Goal: Task Accomplishment & Management: Use online tool/utility

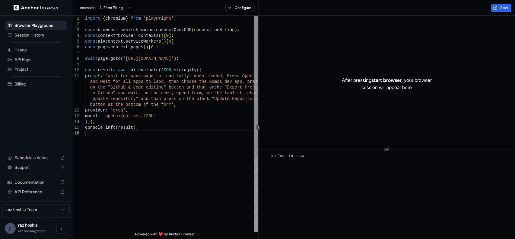
scroll to position [5, 0]
click at [234, 7] on button "Configure" at bounding box center [239, 8] width 29 height 8
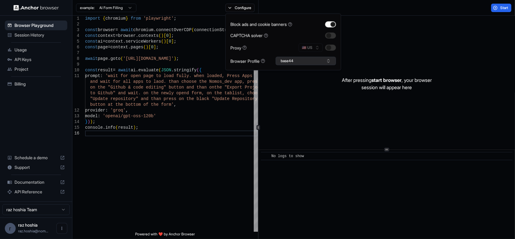
click at [286, 62] on button "base44" at bounding box center [306, 61] width 60 height 8
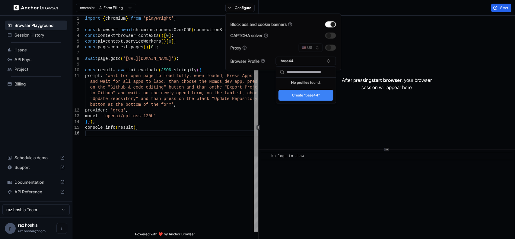
type textarea "**********"
click at [215, 117] on div "await page . goto ( 'https://app.base44.com/' ) ; const result = await ai . eva…" at bounding box center [171, 181] width 173 height 330
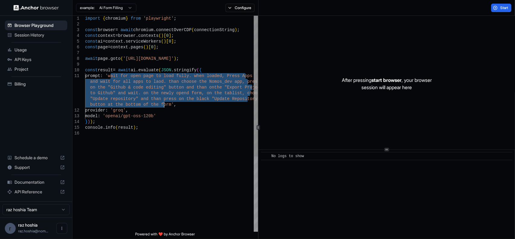
drag, startPoint x: 110, startPoint y: 76, endPoint x: 165, endPoint y: 104, distance: 61.9
click at [165, 104] on div "await page . goto ( 'https://app.base44.com/' ) ; const result = await ai . eva…" at bounding box center [171, 181] width 173 height 330
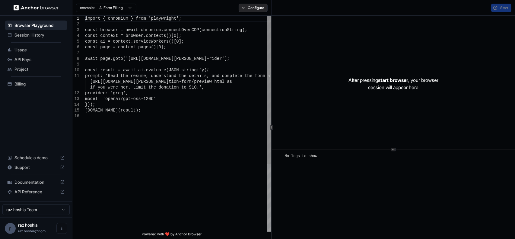
click at [255, 8] on button "Configure" at bounding box center [253, 8] width 29 height 8
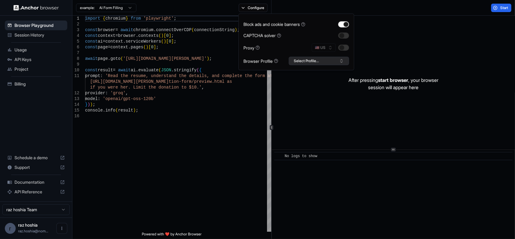
click at [311, 63] on button "Select Profile..." at bounding box center [319, 61] width 60 height 8
drag, startPoint x: 307, startPoint y: 81, endPoint x: 293, endPoint y: 85, distance: 13.7
click at [293, 85] on div "base44" at bounding box center [318, 83] width 57 height 8
click at [326, 59] on button "base44" at bounding box center [319, 61] width 60 height 8
type textarea "**********"
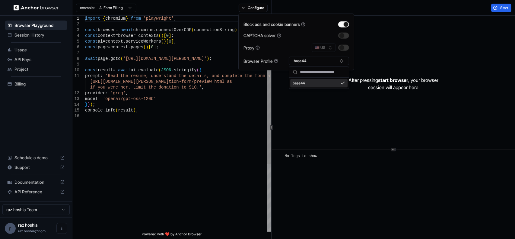
click at [147, 125] on div "import { chromium } from 'playwright' ; const browser = await chromium . connec…" at bounding box center [178, 172] width 186 height 313
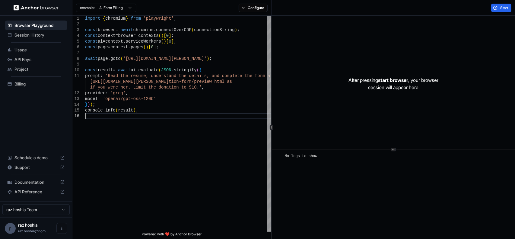
click at [50, 206] on html "Browser Playground Session History Usage API Keys Project Billing Schedule a de…" at bounding box center [257, 119] width 515 height 239
click at [49, 208] on html "Browser Playground Session History Usage API Keys Project Billing Schedule a de…" at bounding box center [257, 119] width 515 height 239
click at [48, 208] on html "Browser Playground Session History Usage API Keys Project Billing Schedule a de…" at bounding box center [257, 119] width 515 height 239
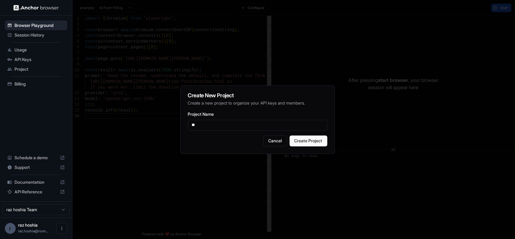
type input "*"
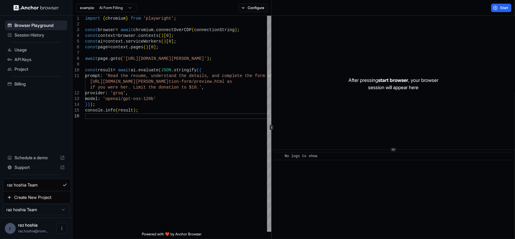
click at [20, 213] on html "Browser Playground Session History Usage API Keys Project Billing Schedule a de…" at bounding box center [257, 119] width 515 height 239
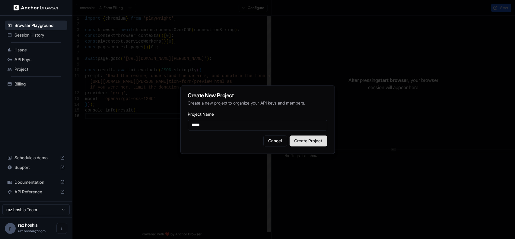
type input "*****"
click at [308, 141] on button "Create Project" at bounding box center [308, 140] width 38 height 11
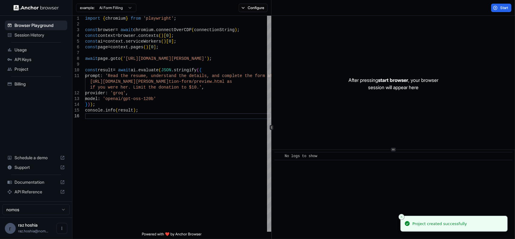
click at [44, 212] on html "Browser Playground Session History Usage API Keys Project Billing Schedule a de…" at bounding box center [257, 119] width 515 height 239
click at [256, 9] on button "Configure" at bounding box center [253, 8] width 29 height 8
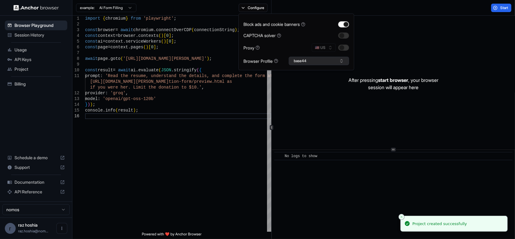
click at [310, 61] on button "base44" at bounding box center [319, 61] width 60 height 8
click at [311, 57] on button "base44" at bounding box center [319, 61] width 60 height 8
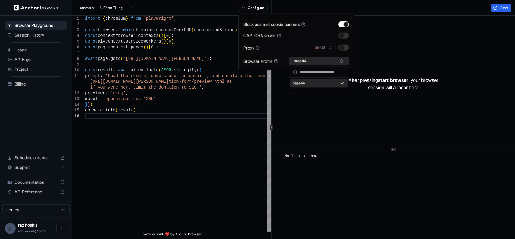
click at [309, 59] on button "base44" at bounding box center [319, 61] width 60 height 8
click at [177, 113] on div "import { chromium } from 'playwright' ; const browser = await chromium . connec…" at bounding box center [178, 172] width 186 height 313
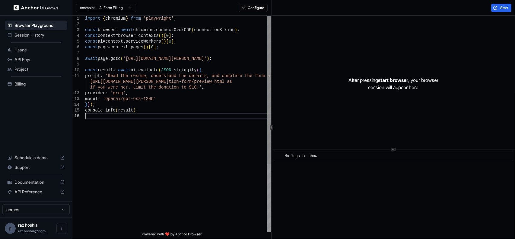
click at [129, 136] on div "import { chromium } from 'playwright' ; const browser = await chromium . connec…" at bounding box center [178, 172] width 186 height 313
click at [19, 85] on span "Billing" at bounding box center [39, 84] width 50 height 6
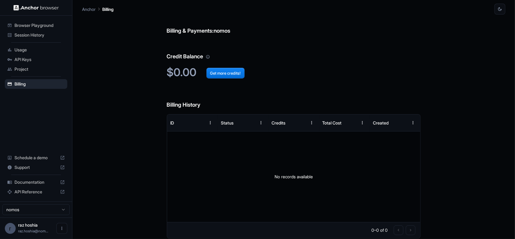
click at [34, 227] on div "raz hoshia raz.hoshia@nom..." at bounding box center [33, 227] width 30 height 11
click at [59, 229] on button "Open menu" at bounding box center [61, 228] width 11 height 11
click at [113, 182] on div at bounding box center [257, 119] width 515 height 239
click at [28, 226] on span "raz hoshia" at bounding box center [28, 224] width 20 height 5
click at [4, 228] on div "r raz hoshia raz.hoshia@nom..." at bounding box center [36, 227] width 72 height 21
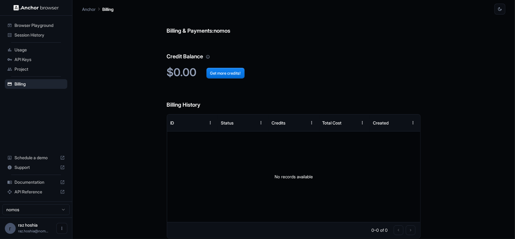
click at [7, 228] on div "r" at bounding box center [10, 228] width 11 height 11
click at [24, 212] on html "Browser Playground Session History Usage API Keys Project Billing Schedule a de…" at bounding box center [257, 119] width 515 height 239
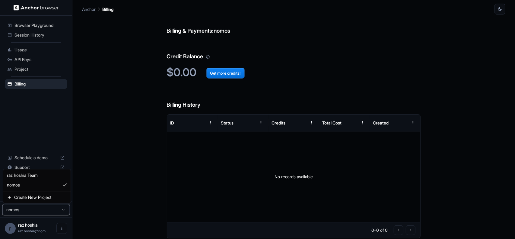
click at [25, 209] on html "Browser Playground Session History Usage API Keys Project Billing Schedule a de…" at bounding box center [257, 119] width 515 height 239
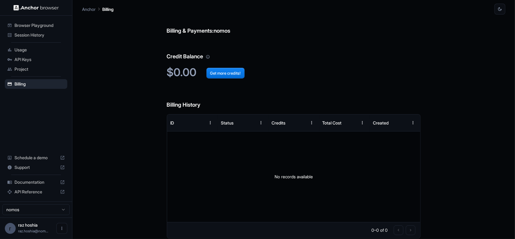
click at [52, 24] on span "Browser Playground" at bounding box center [39, 25] width 50 height 6
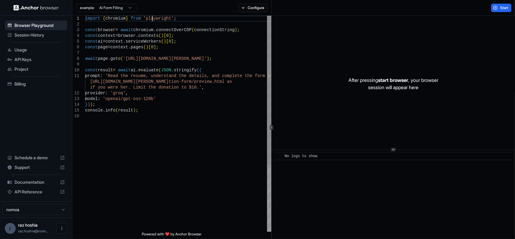
click at [152, 20] on div "import { chromium } from 'playwright' ; const browser = await chromium . connec…" at bounding box center [178, 172] width 186 height 313
click at [151, 22] on div "import { chromium } from 'playwright' ; const browser = await chromium . connec…" at bounding box center [178, 172] width 186 height 313
click at [242, 9] on button "Configure" at bounding box center [253, 8] width 29 height 8
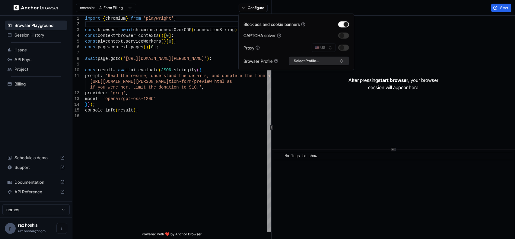
click at [332, 62] on button "Select Profile..." at bounding box center [319, 61] width 60 height 8
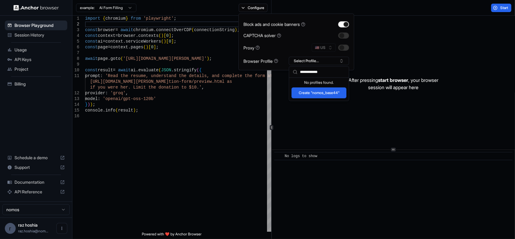
type input "**********"
click at [325, 93] on button "Create "nomos_base44"" at bounding box center [318, 92] width 55 height 11
click at [34, 229] on span "raz.hoshia@nom..." at bounding box center [33, 230] width 30 height 5
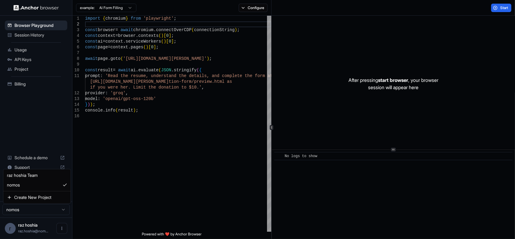
click at [40, 208] on html "Browser Playground Session History Usage API Keys Project Billing Schedule a de…" at bounding box center [257, 119] width 515 height 239
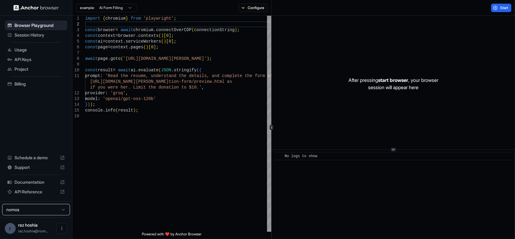
click at [40, 208] on html "Browser Playground Session History Usage API Keys Project Billing Schedule a de…" at bounding box center [257, 119] width 515 height 239
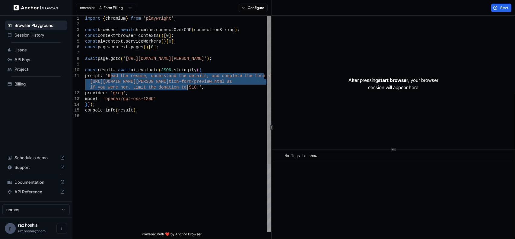
drag, startPoint x: 110, startPoint y: 76, endPoint x: 187, endPoint y: 85, distance: 78.1
click at [187, 85] on div "import { chromium } from 'playwright' ; const browser = await chromium . connec…" at bounding box center [178, 172] width 186 height 313
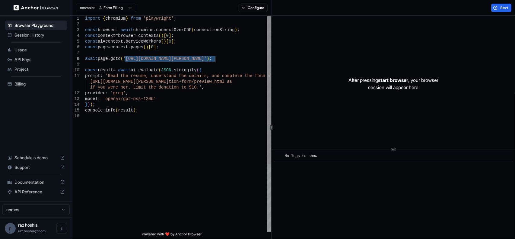
drag, startPoint x: 124, startPoint y: 57, endPoint x: 214, endPoint y: 58, distance: 90.5
click at [214, 58] on div "import { chromium } from 'playwright' ; const browser = await chromium . connec…" at bounding box center [178, 172] width 186 height 313
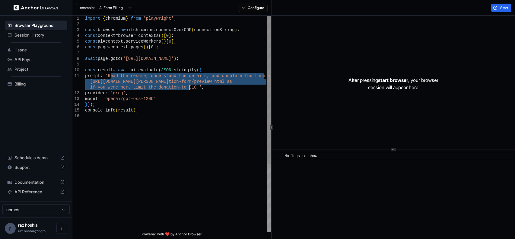
drag, startPoint x: 110, startPoint y: 75, endPoint x: 189, endPoint y: 86, distance: 79.1
click at [189, 86] on div "import { chromium } from 'playwright' ; const browser = await chromium . connec…" at bounding box center [178, 172] width 186 height 313
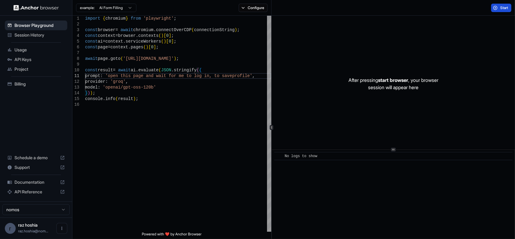
type textarea "**********"
click at [495, 9] on button "Start" at bounding box center [501, 8] width 20 height 8
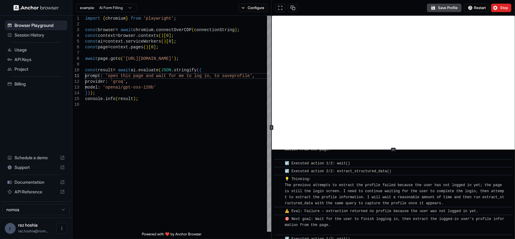
scroll to position [394, 0]
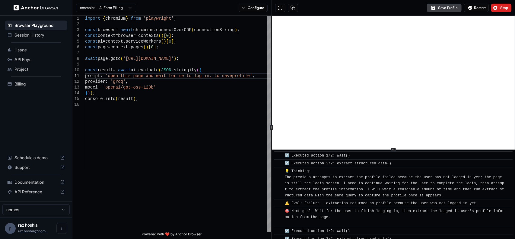
click at [391, 209] on span "🎯 Next goal: Wait for the user to finish logging in, then extract the logged-in…" at bounding box center [395, 217] width 220 height 16
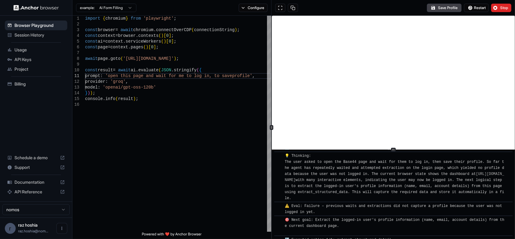
scroll to position [556, 0]
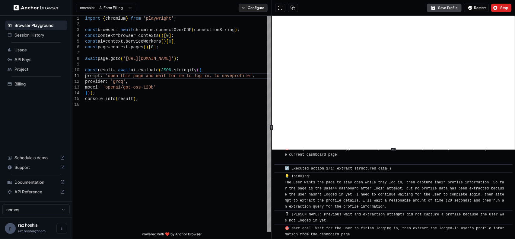
click at [255, 7] on button "Configure" at bounding box center [253, 8] width 29 height 8
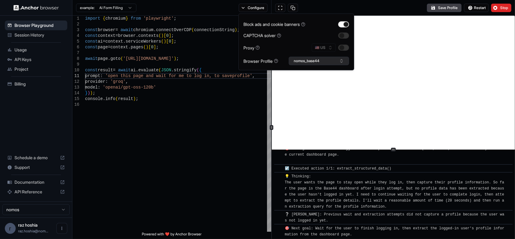
click at [303, 60] on button "nomos_base44" at bounding box center [319, 61] width 60 height 8
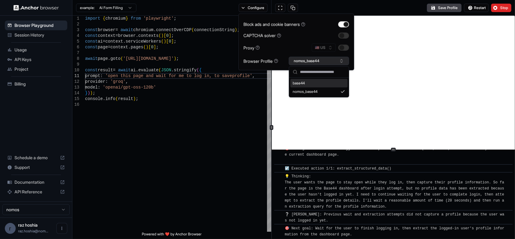
click at [303, 60] on button "nomos_base44" at bounding box center [319, 61] width 60 height 8
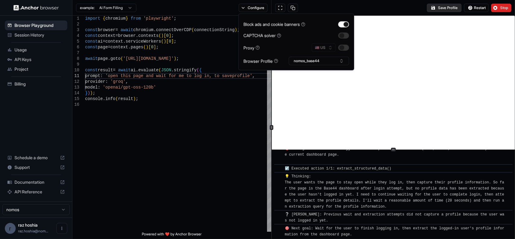
click at [446, 8] on button "Save Profile" at bounding box center [444, 8] width 35 height 8
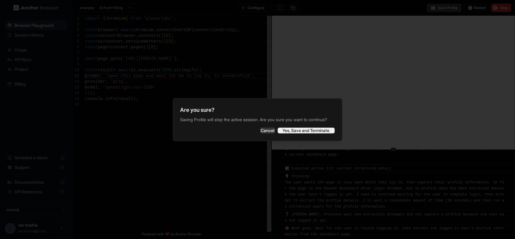
click at [304, 133] on button "Yes, Save and Terminate" at bounding box center [305, 130] width 57 height 6
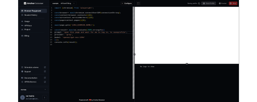
scroll to position [0, 0]
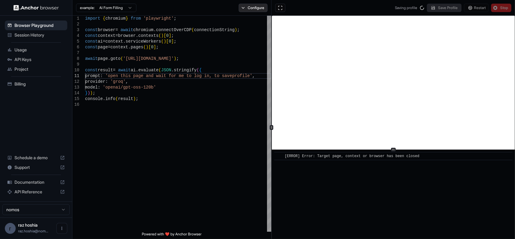
click at [262, 9] on button "Configure" at bounding box center [253, 8] width 29 height 8
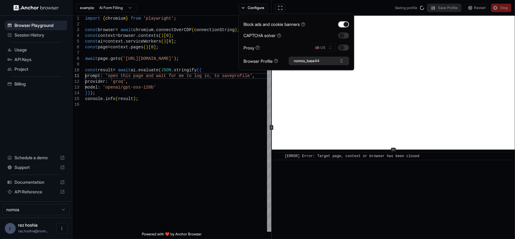
click at [299, 62] on button "nomos_base44" at bounding box center [319, 61] width 60 height 8
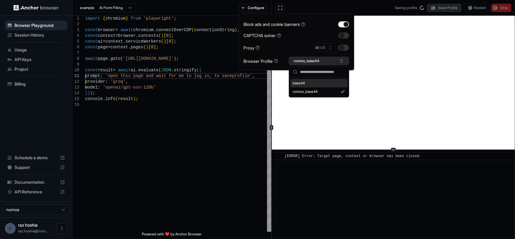
click at [300, 60] on button "nomos_base44" at bounding box center [319, 61] width 60 height 8
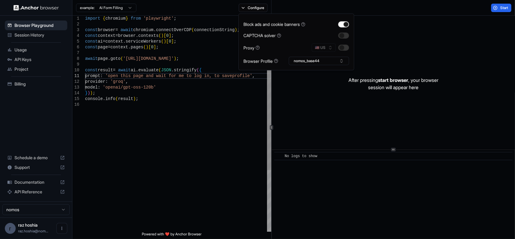
click at [124, 93] on div "import { chromium } from 'playwright' ; const browser = await chromium . connec…" at bounding box center [178, 167] width 186 height 302
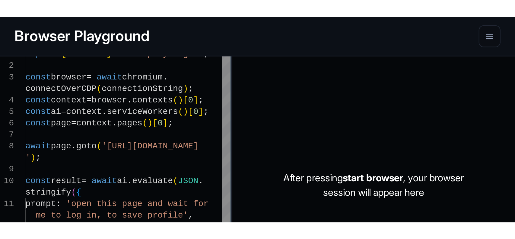
scroll to position [0, 0]
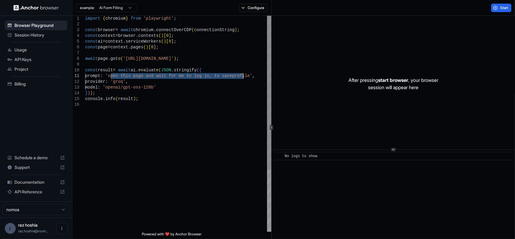
drag, startPoint x: 111, startPoint y: 76, endPoint x: 242, endPoint y: 74, distance: 131.8
click at [242, 74] on div "import { chromium } from 'playwright' ; const browser = await chromium . connec…" at bounding box center [178, 167] width 186 height 302
type textarea "**********"
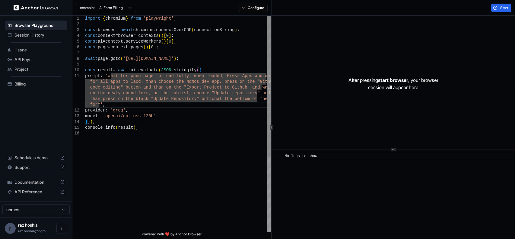
click at [177, 148] on div "import { chromium } from 'playwright' ; const browser = await chromium . connec…" at bounding box center [178, 181] width 186 height 330
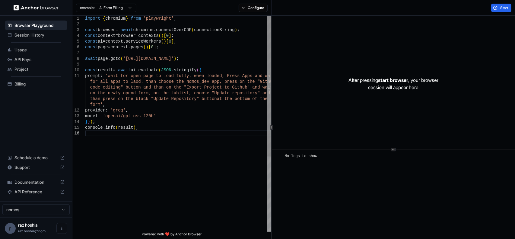
type textarea "**********"
click at [159, 124] on div "import { chromium } from 'playwright' ; const browser = await chromium . connec…" at bounding box center [178, 181] width 186 height 330
click at [258, 7] on button "Configure" at bounding box center [253, 8] width 29 height 8
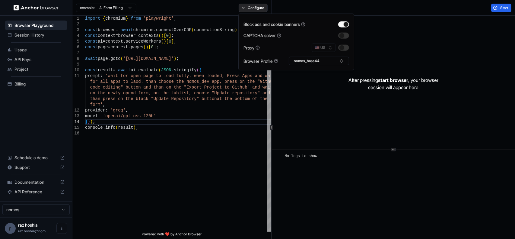
click at [258, 7] on button "Configure" at bounding box center [253, 8] width 29 height 8
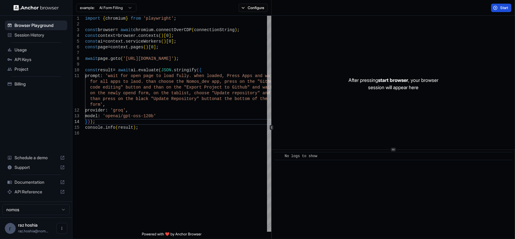
click at [495, 8] on button "Start" at bounding box center [501, 8] width 20 height 8
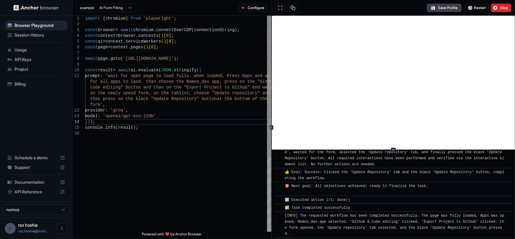
scroll to position [564, 0]
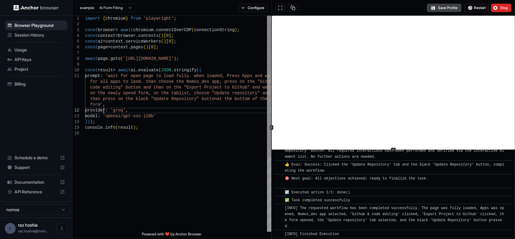
click at [104, 111] on div "import { chromium } from 'playwright' ; const browser = await chromium . connec…" at bounding box center [178, 181] width 186 height 330
click at [123, 136] on div "import { chromium } from 'playwright' ; const browser = await chromium . connec…" at bounding box center [178, 181] width 186 height 330
click at [100, 185] on div "import { chromium } from 'playwright' ; const browser = await chromium . connec…" at bounding box center [178, 181] width 186 height 330
click at [120, 9] on html "Browser Playground Session History Usage API Keys Project Billing Schedule a de…" at bounding box center [257, 119] width 515 height 239
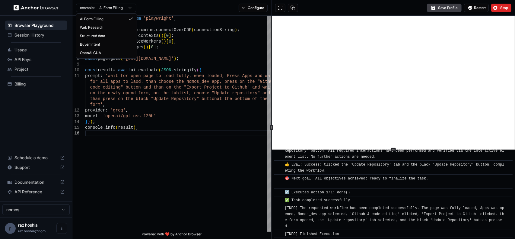
click at [120, 9] on html "Browser Playground Session History Usage API Keys Project Billing Schedule a de…" at bounding box center [257, 119] width 515 height 239
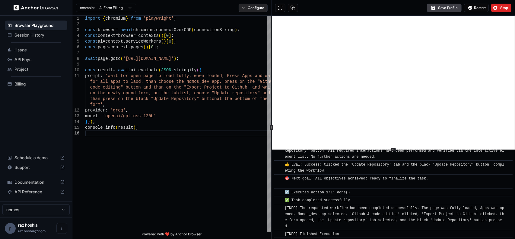
click at [251, 9] on button "Configure" at bounding box center [253, 8] width 29 height 8
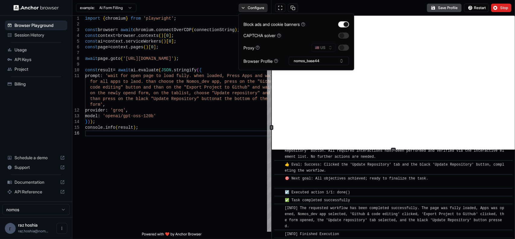
click at [251, 9] on button "Configure" at bounding box center [253, 8] width 29 height 8
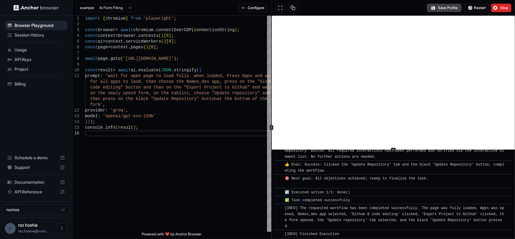
click at [122, 10] on html "Browser Playground Session History Usage API Keys Project Billing Schedule a de…" at bounding box center [257, 119] width 515 height 239
click at [183, 113] on html "Browser Playground Session History Usage API Keys Project Billing Schedule a de…" at bounding box center [257, 119] width 515 height 239
click at [174, 170] on div "import { chromium } from 'playwright' ; const browser = await chromium . connec…" at bounding box center [178, 181] width 186 height 330
type textarea "**********"
click at [157, 79] on div "import { chromium } from 'playwright' ; const browser = await chromium . connec…" at bounding box center [178, 181] width 186 height 330
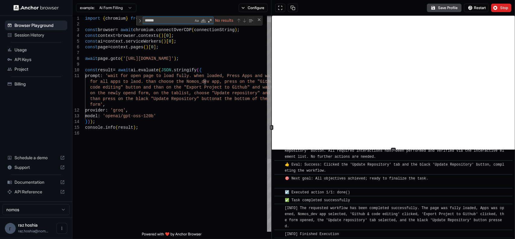
type textarea "******"
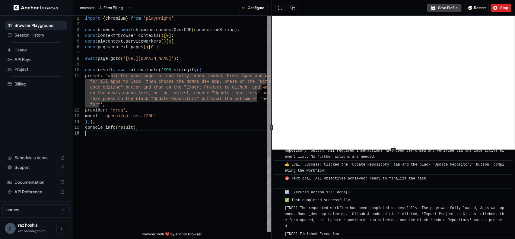
click at [155, 157] on div "import { chromium } from 'playwright' ; const browser = await chromium . connec…" at bounding box center [178, 181] width 186 height 330
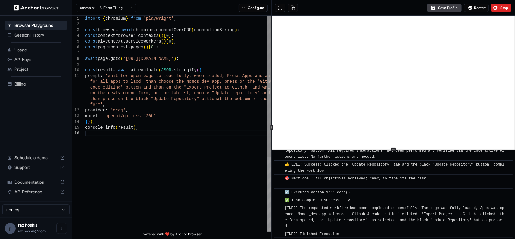
type textarea "**********"
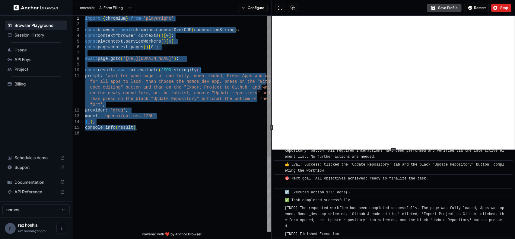
drag, startPoint x: 142, startPoint y: 130, endPoint x: 49, endPoint y: 2, distance: 157.8
click at [85, 16] on div "import { chromium } from 'playwright' ; const browser = await chromium . connec…" at bounding box center [178, 181] width 186 height 330
click at [144, 171] on div "import { chromium } from 'playwright' ; const browser = await chromium . connec…" at bounding box center [178, 181] width 186 height 330
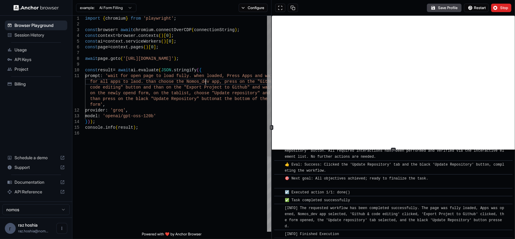
click at [205, 81] on div "import { chromium } from 'playwright' ; const browser = await chromium . connec…" at bounding box center [178, 181] width 186 height 330
click at [234, 47] on div "import { chromium } from 'playwright' ; const browser = await chromium . connec…" at bounding box center [178, 181] width 186 height 330
click at [247, 12] on button "Configure" at bounding box center [253, 8] width 29 height 8
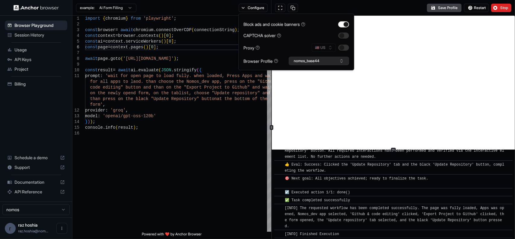
click at [315, 62] on button "nomos_base44" at bounding box center [319, 61] width 60 height 8
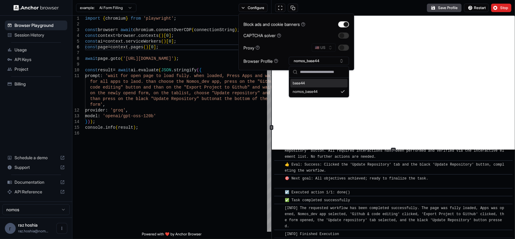
click at [277, 61] on icon at bounding box center [276, 61] width 4 height 4
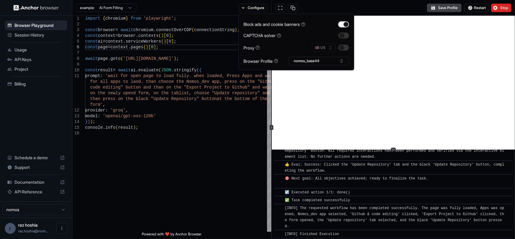
type textarea "**********"
click at [210, 119] on div "import { chromium } from 'playwright' ; const browser = await chromium . connec…" at bounding box center [178, 181] width 186 height 330
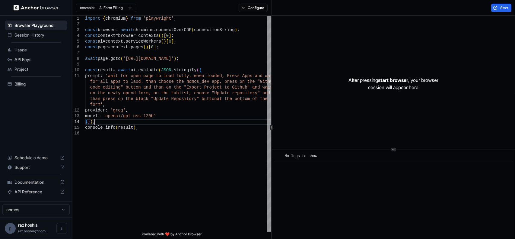
scroll to position [0, 0]
click at [216, 106] on div "import { chromium } from 'playwright' ; const browser = await chromium . connec…" at bounding box center [178, 181] width 186 height 330
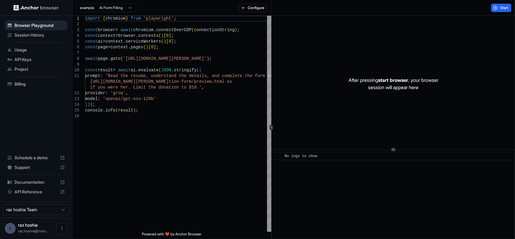
click at [44, 229] on span "raz.hoshia@nom..." at bounding box center [33, 230] width 30 height 5
click at [19, 228] on div "raz hoshia raz.hoshia@nom..." at bounding box center [33, 227] width 30 height 11
click at [24, 224] on span "raz hoshia" at bounding box center [28, 224] width 20 height 5
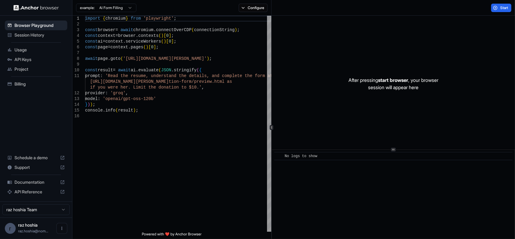
click at [24, 100] on div "Browser Playground Session History Usage API Keys Project Billing Schedule a de…" at bounding box center [36, 108] width 72 height 185
click at [25, 52] on span "Usage" at bounding box center [39, 50] width 50 height 6
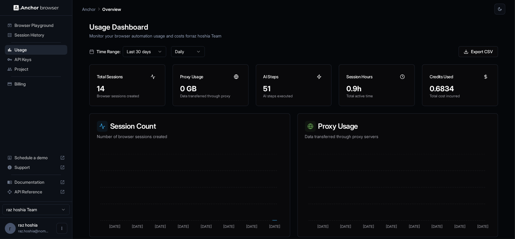
click at [22, 58] on span "API Keys" at bounding box center [39, 59] width 50 height 6
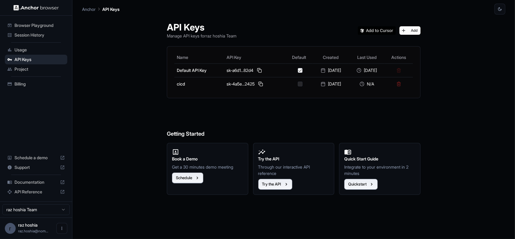
click at [32, 51] on span "Usage" at bounding box center [39, 50] width 50 height 6
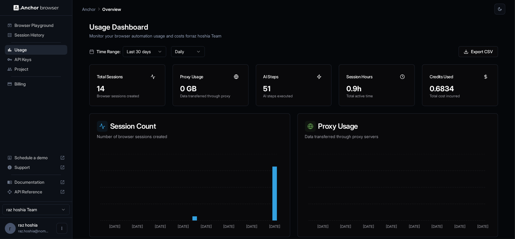
click at [27, 69] on span "Project" at bounding box center [39, 69] width 50 height 6
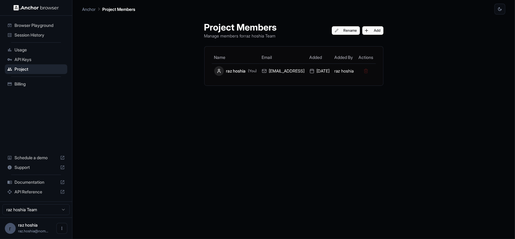
click at [27, 57] on span "API Keys" at bounding box center [39, 59] width 50 height 6
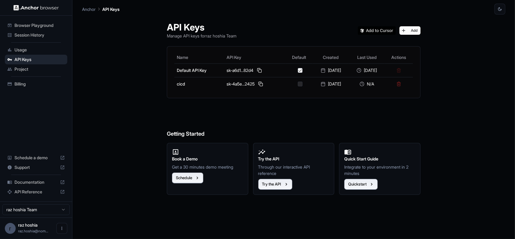
click at [29, 50] on span "Usage" at bounding box center [39, 50] width 50 height 6
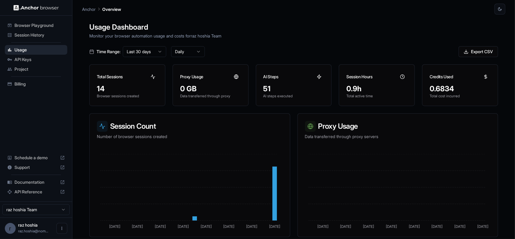
click at [47, 34] on span "Session History" at bounding box center [39, 35] width 50 height 6
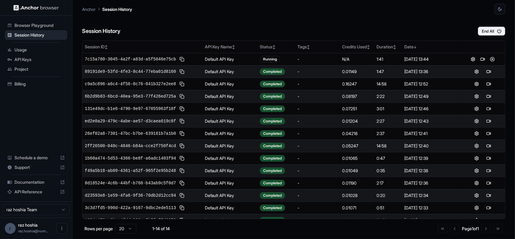
click at [47, 27] on span "Browser Playground" at bounding box center [39, 25] width 50 height 6
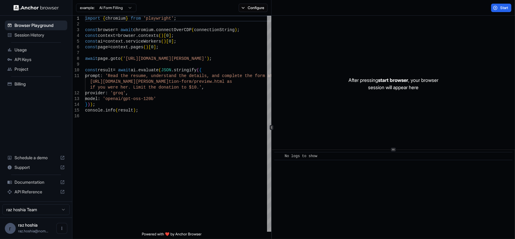
click at [32, 47] on span "Usage" at bounding box center [39, 50] width 50 height 6
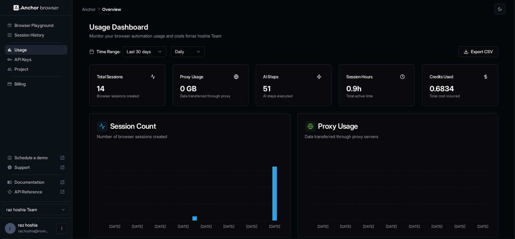
click at [32, 59] on span "API Keys" at bounding box center [39, 59] width 50 height 6
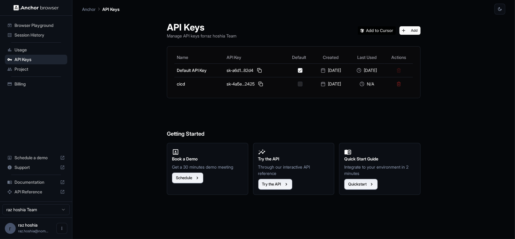
click at [34, 85] on span "Billing" at bounding box center [39, 84] width 50 height 6
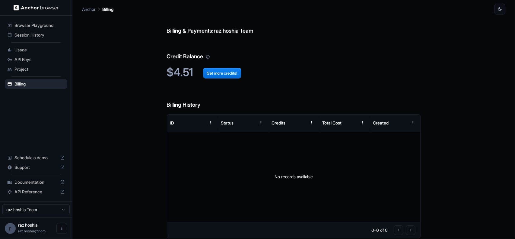
click at [37, 67] on span "Project" at bounding box center [39, 69] width 50 height 6
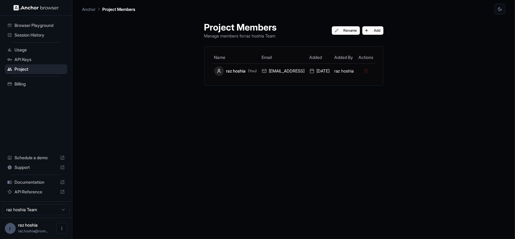
click at [36, 60] on span "API Keys" at bounding box center [39, 59] width 50 height 6
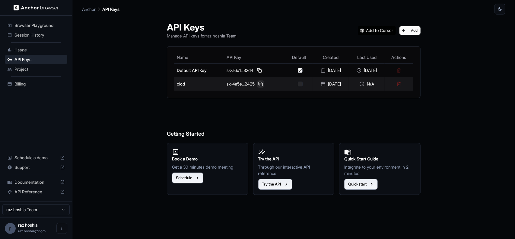
click at [257, 81] on button at bounding box center [260, 83] width 7 height 7
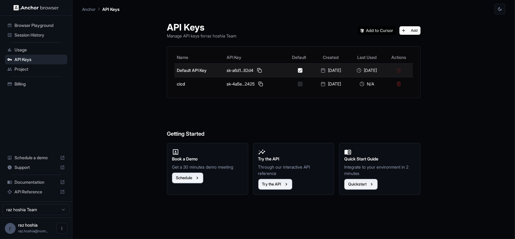
click at [403, 70] on td at bounding box center [398, 70] width 28 height 14
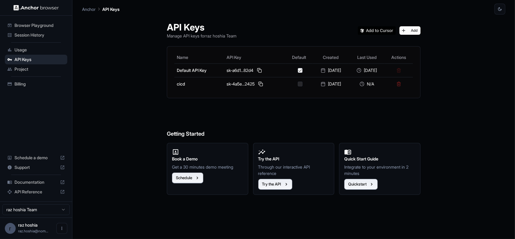
click at [370, 108] on h6 "Getting Started" at bounding box center [294, 121] width 254 height 33
click at [36, 193] on span "API Reference" at bounding box center [35, 191] width 43 height 6
click at [38, 180] on span "Documentation" at bounding box center [35, 182] width 43 height 6
